Goal: Complete application form

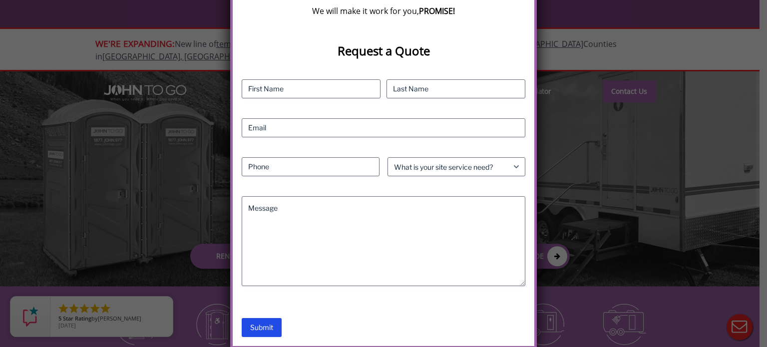
scroll to position [219, 0]
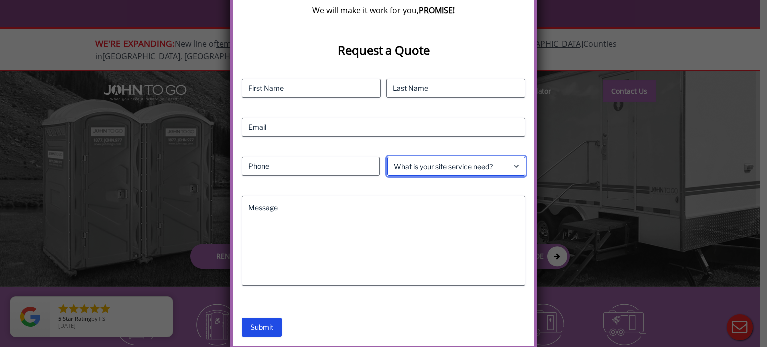
click at [482, 164] on select "What is your site service need? Consumer Construction - Commercial Construction…" at bounding box center [457, 166] width 138 height 19
select select "Construction - Residential"
click at [388, 157] on select "What is your site service need? Consumer Construction - Commercial Construction…" at bounding box center [457, 166] width 138 height 19
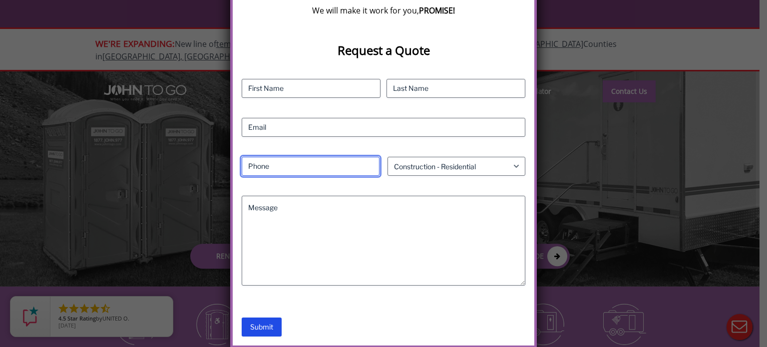
click at [263, 169] on input "Phone (Required)" at bounding box center [311, 166] width 138 height 19
type input "2392934014"
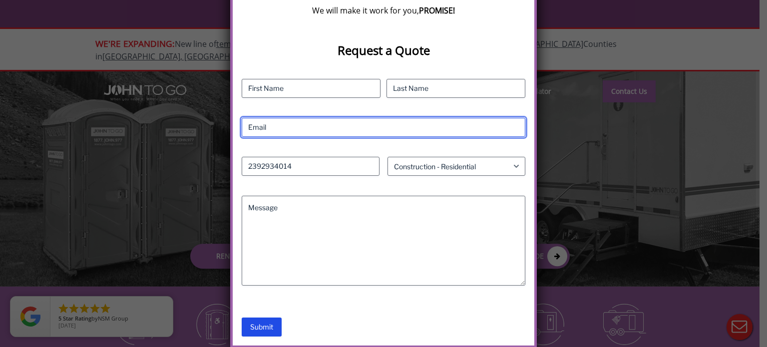
click at [282, 127] on input "Email (Required)" at bounding box center [384, 127] width 284 height 19
type input "lismarvel11@gmail.com"
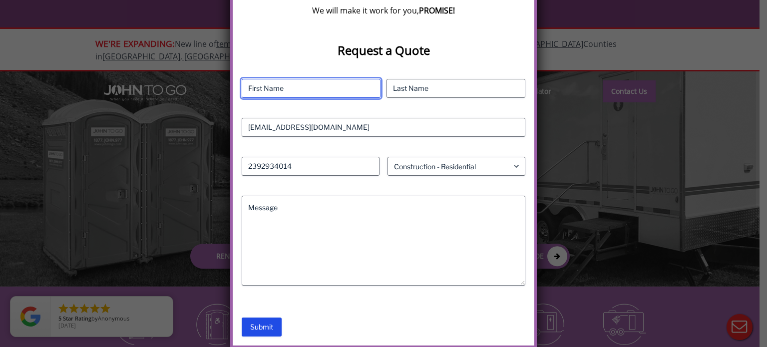
click at [292, 90] on input "First" at bounding box center [311, 88] width 139 height 19
type input "Lisa"
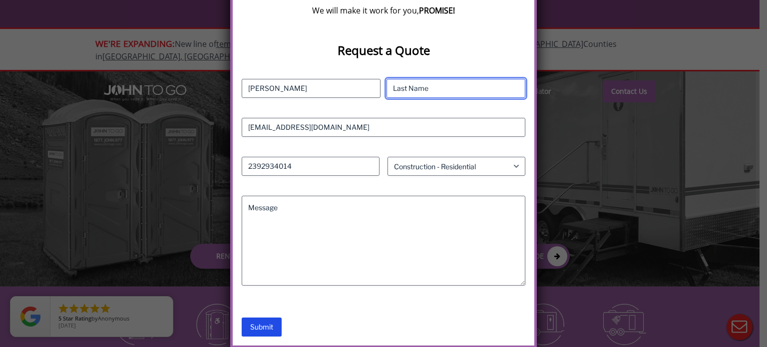
click at [405, 91] on input "Last" at bounding box center [456, 88] width 139 height 19
type input "Kruse"
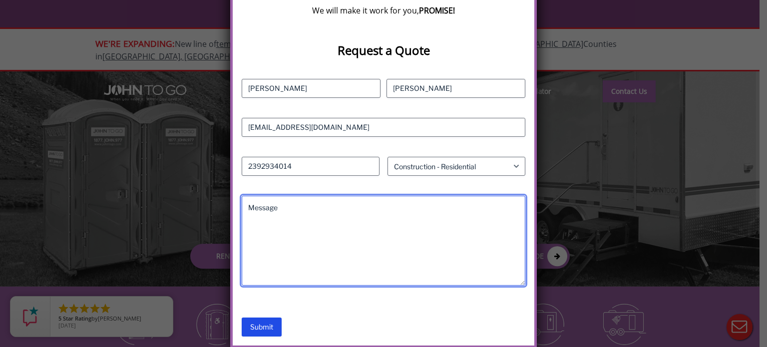
click at [353, 218] on textarea "Message" at bounding box center [384, 241] width 284 height 90
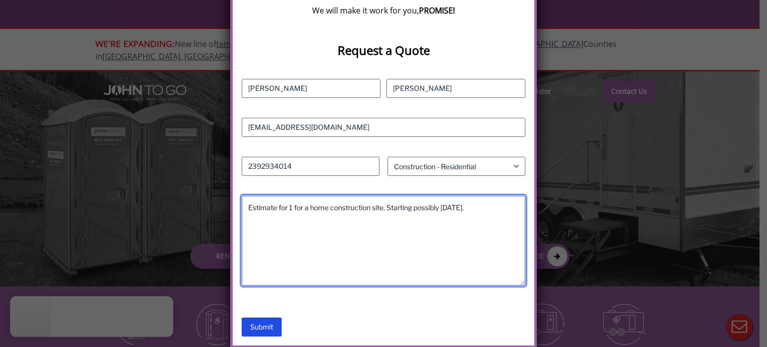
click at [478, 206] on textarea "Estimate for 1 for a home construction site. Starting possibly Monday." at bounding box center [384, 241] width 284 height 90
type textarea "Estimate for 1 for a home construction site. Starting possibly Monday 9/29."
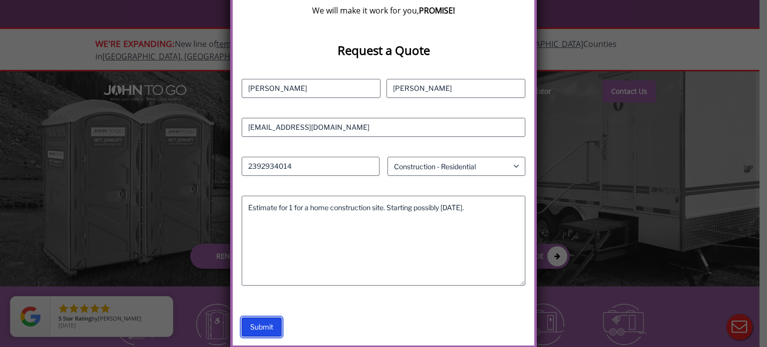
click at [266, 335] on input "Submit" at bounding box center [262, 327] width 40 height 19
